Goal: Task Accomplishment & Management: Manage account settings

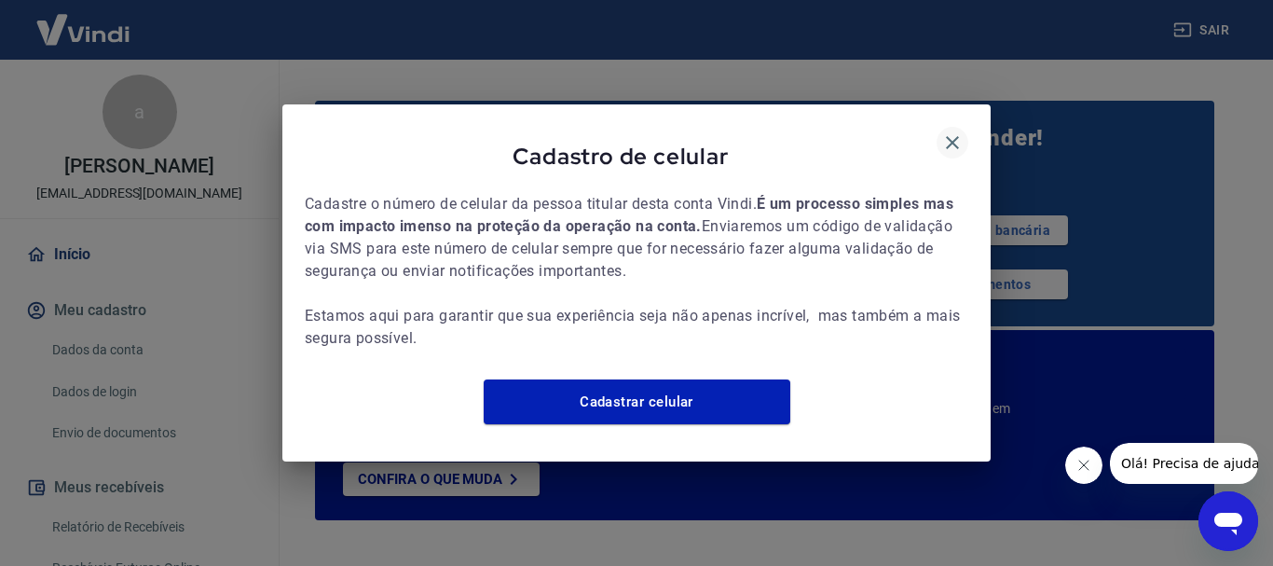
click at [948, 136] on icon "button" at bounding box center [952, 142] width 13 height 13
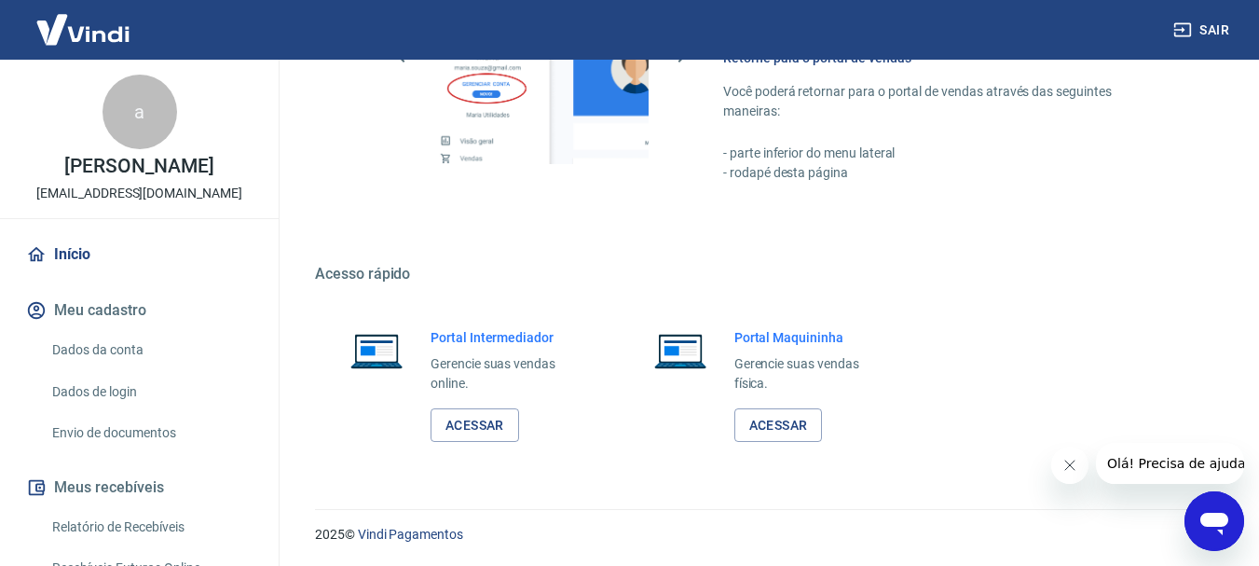
scroll to position [1386, 0]
click at [471, 421] on link "Acessar" at bounding box center [475, 424] width 89 height 34
